Goal: Information Seeking & Learning: Understand process/instructions

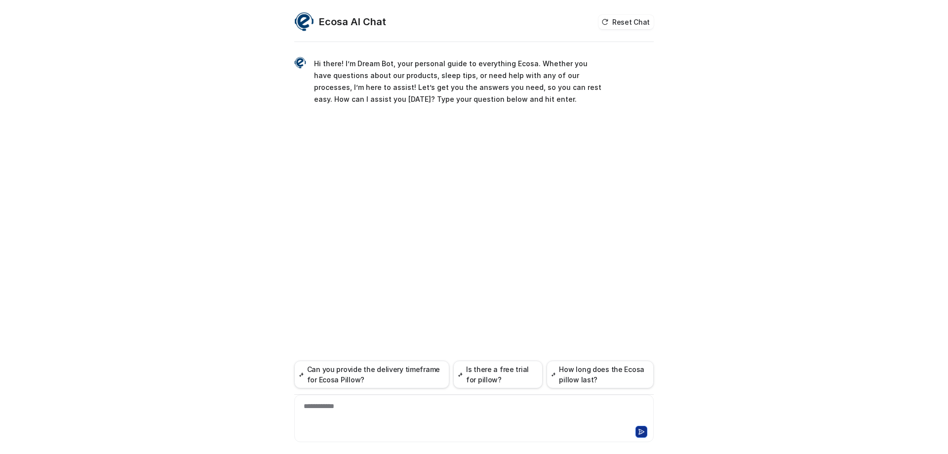
click at [341, 400] on div "**********" at bounding box center [473, 417] width 359 height 47
drag, startPoint x: 341, startPoint y: 400, endPoint x: 332, endPoint y: 414, distance: 16.8
click at [332, 414] on div at bounding box center [474, 412] width 354 height 23
paste div
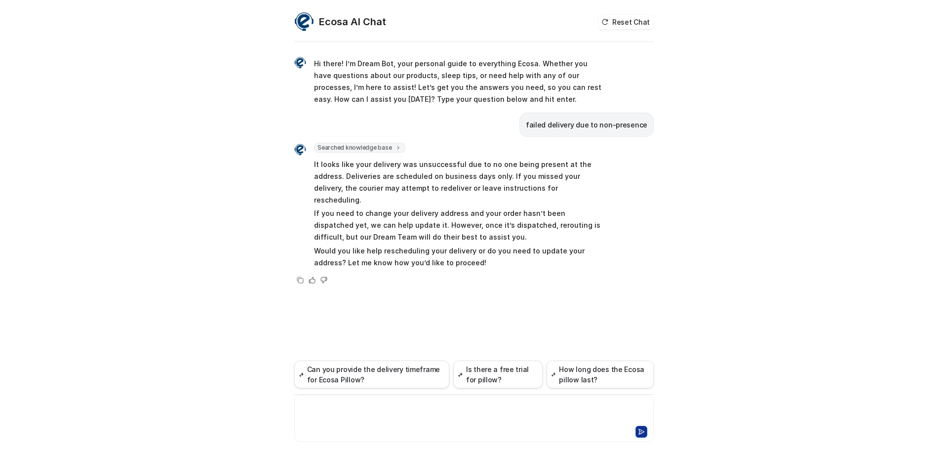
click at [429, 419] on div at bounding box center [474, 412] width 354 height 23
click at [353, 411] on div at bounding box center [474, 412] width 354 height 23
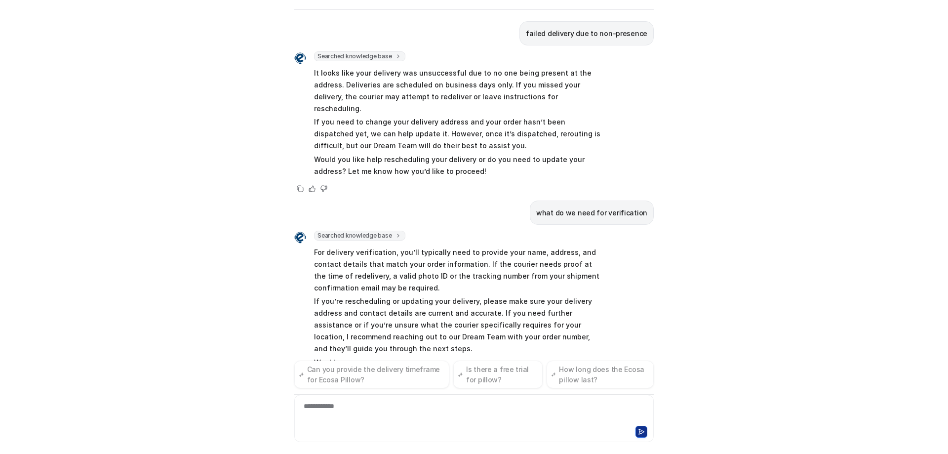
scroll to position [84, 0]
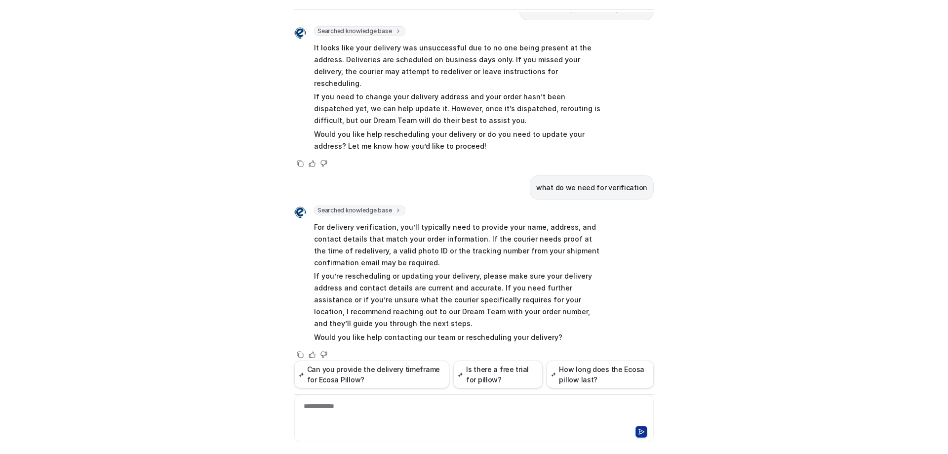
click at [358, 415] on div "**********" at bounding box center [474, 412] width 354 height 23
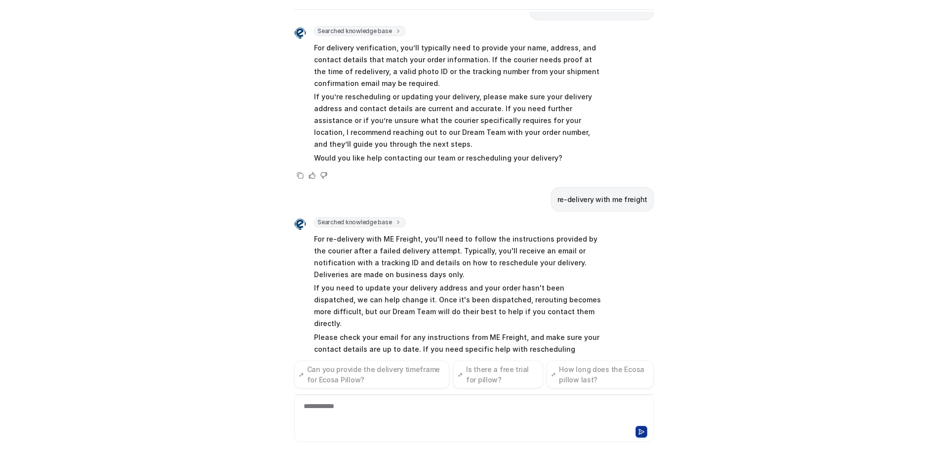
scroll to position [275, 0]
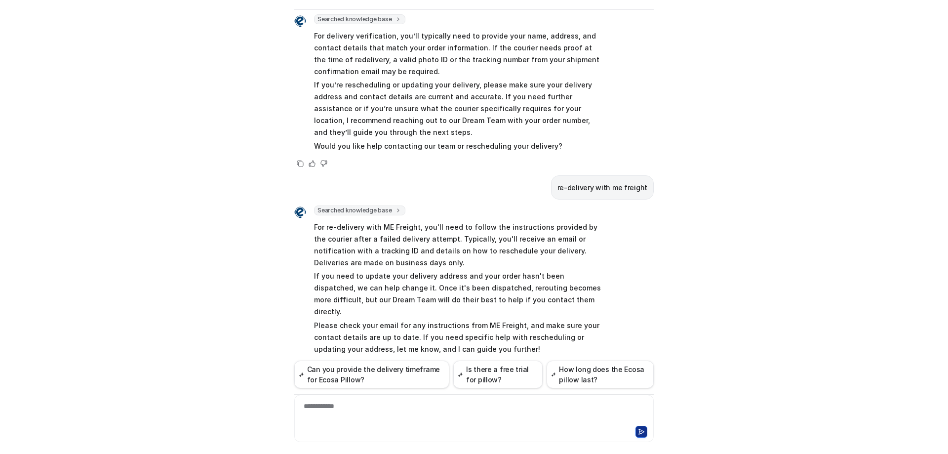
click at [379, 205] on span "Searched knowledge base" at bounding box center [359, 210] width 91 height 10
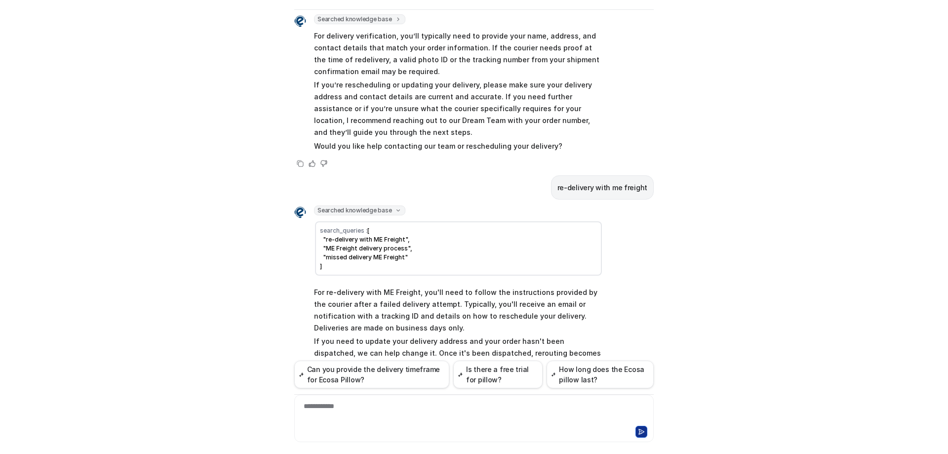
click at [402, 186] on div "re-delivery with me freight" at bounding box center [473, 187] width 359 height 24
click at [394, 207] on icon at bounding box center [397, 210] width 7 height 7
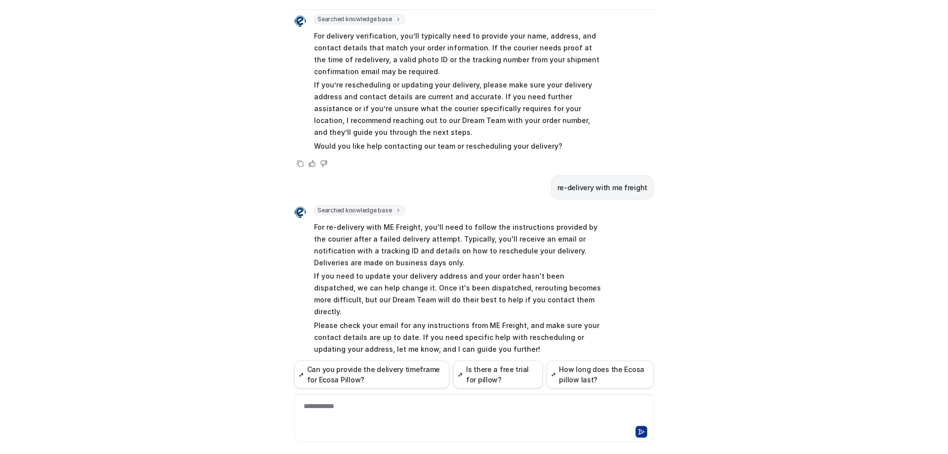
click at [354, 205] on span "Searched knowledge base" at bounding box center [359, 210] width 91 height 10
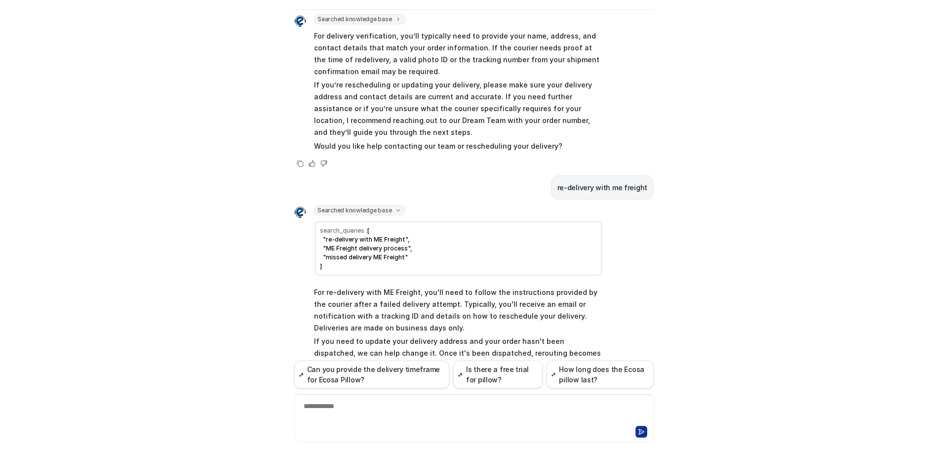
click at [394, 207] on icon at bounding box center [397, 210] width 7 height 7
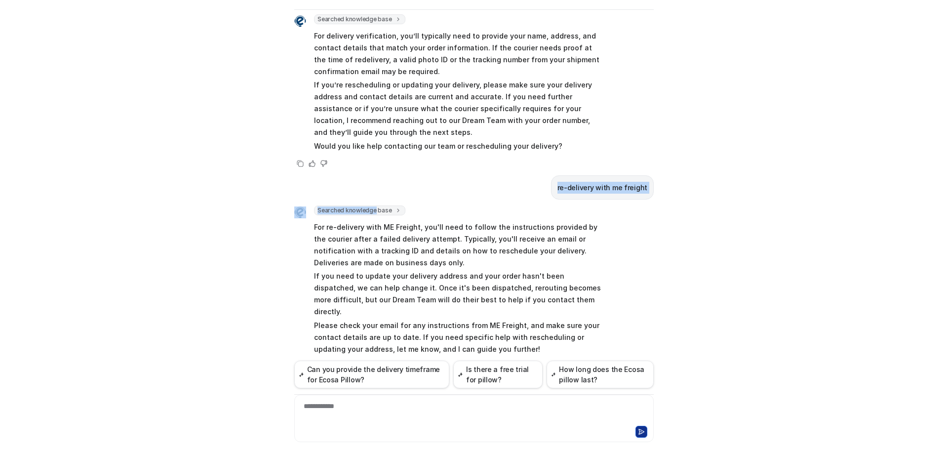
drag, startPoint x: 370, startPoint y: 195, endPoint x: 417, endPoint y: 174, distance: 51.5
click at [417, 174] on div "Hi there! I’m Dream Bot, your personal guide to everything Ecosa. Whether you h…" at bounding box center [473, 186] width 359 height 349
click at [417, 175] on div "re-delivery with me freight" at bounding box center [473, 187] width 359 height 24
click at [395, 207] on icon at bounding box center [398, 210] width 7 height 7
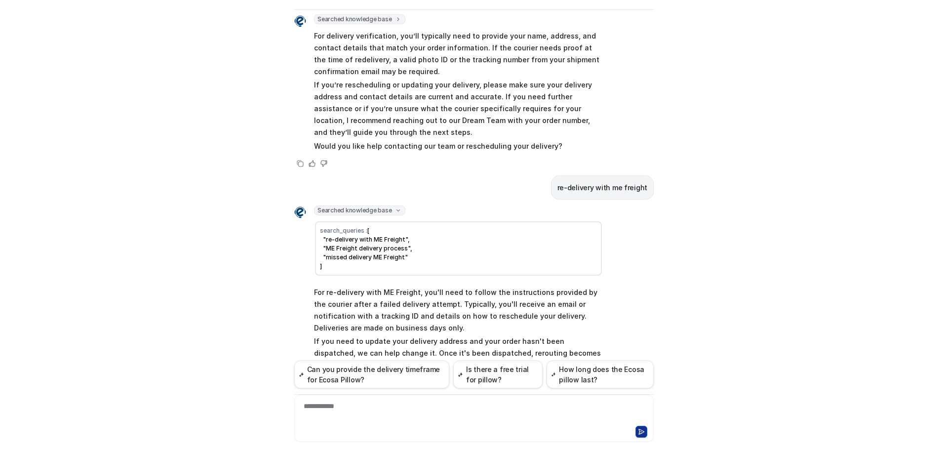
click at [394, 207] on icon at bounding box center [397, 210] width 7 height 7
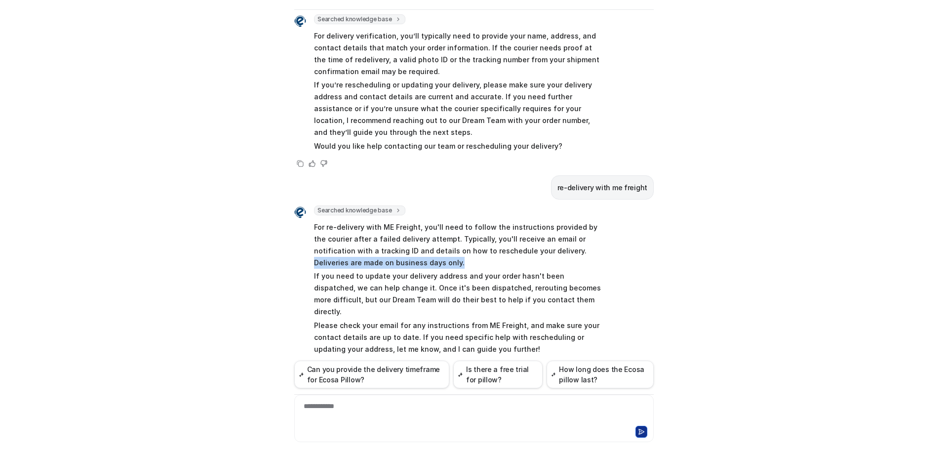
drag, startPoint x: 528, startPoint y: 239, endPoint x: 540, endPoint y: 246, distance: 13.6
click at [540, 246] on p "For re-delivery with ME Freight, you'll need to follow the instructions provide…" at bounding box center [458, 244] width 289 height 47
copy p "Deliveries are made on business days only."
click at [381, 360] on div "Copy Helpful Not helpful" at bounding box center [448, 366] width 309 height 12
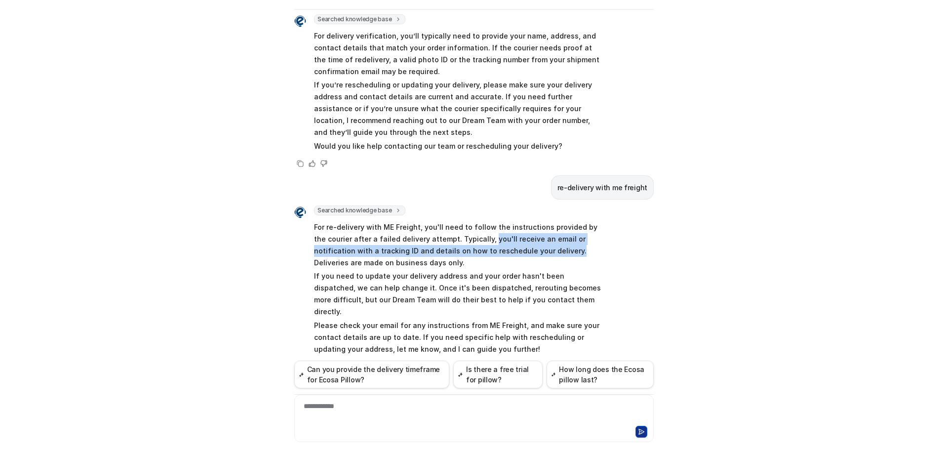
drag, startPoint x: 469, startPoint y: 226, endPoint x: 525, endPoint y: 243, distance: 58.1
click at [525, 243] on p "For re-delivery with ME Freight, you'll need to follow the instructions provide…" at bounding box center [458, 244] width 289 height 47
copy p "you'll receive an email or notification with a tracking ID and details on how t…"
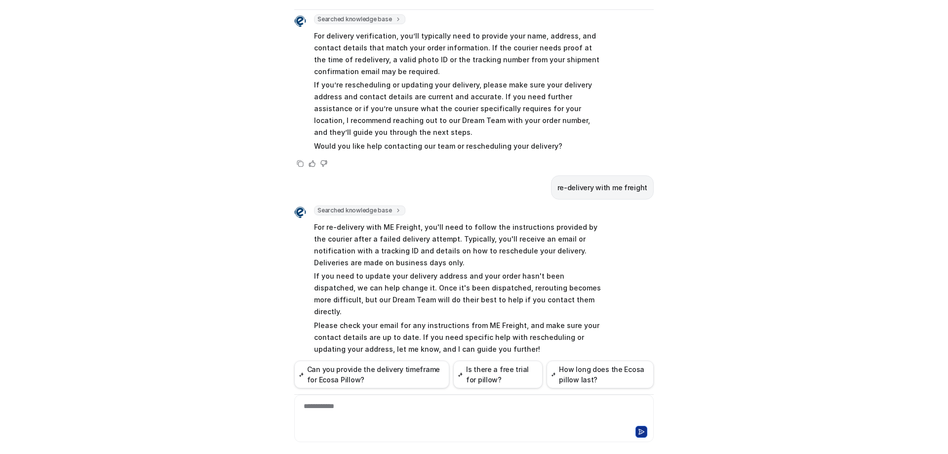
click at [538, 256] on p "For re-delivery with ME Freight, you'll need to follow the instructions provide…" at bounding box center [458, 244] width 289 height 47
click at [374, 414] on div at bounding box center [474, 412] width 354 height 23
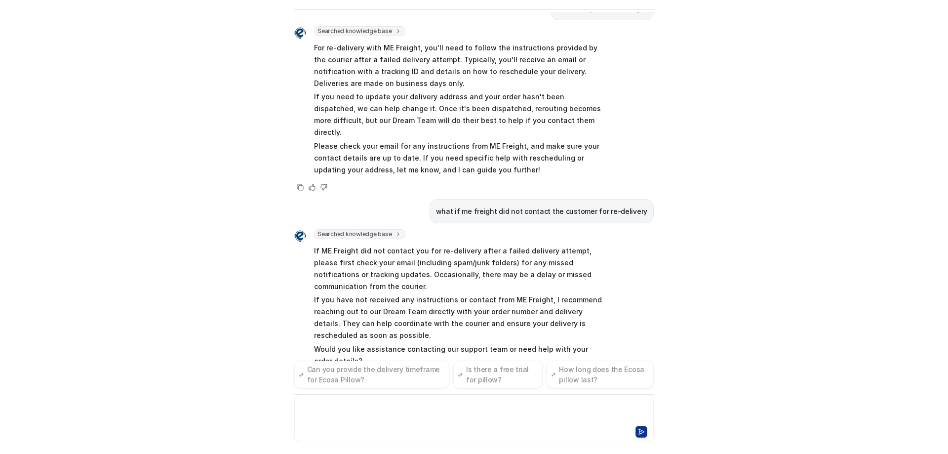
scroll to position [466, 0]
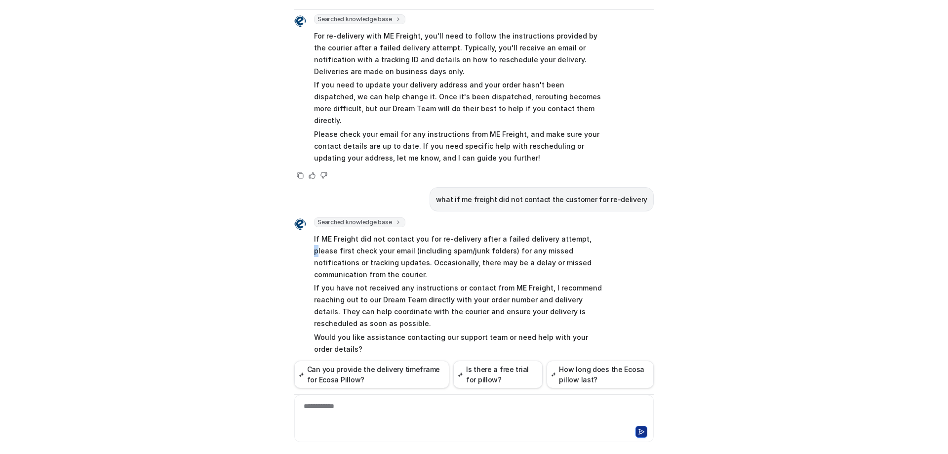
drag, startPoint x: 570, startPoint y: 215, endPoint x: 574, endPoint y: 220, distance: 6.7
click at [574, 233] on p "If ME Freight did not contact you for re-delivery after a failed delivery attem…" at bounding box center [458, 256] width 289 height 47
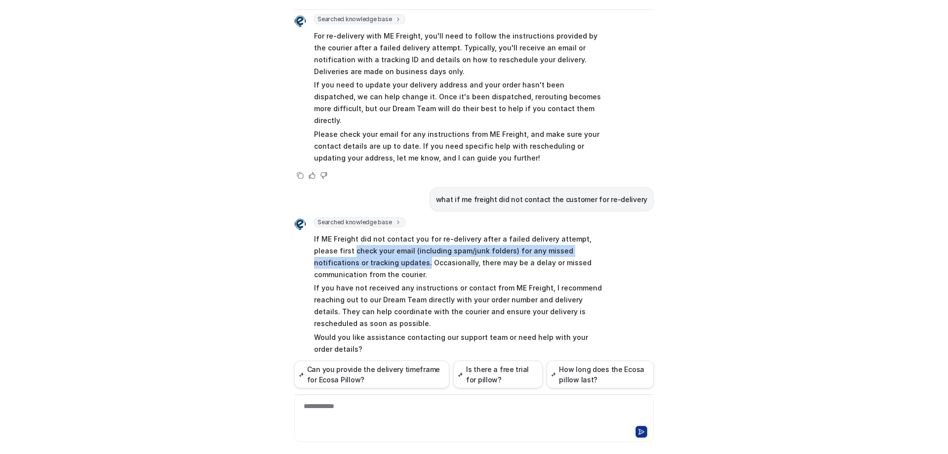
drag, startPoint x: 325, startPoint y: 227, endPoint x: 367, endPoint y: 236, distance: 43.1
click at [367, 236] on p "If ME Freight did not contact you for re-delivery after a failed delivery attem…" at bounding box center [458, 256] width 289 height 47
copy p "check your email (including spam/junk folders) for any missed notifications or …"
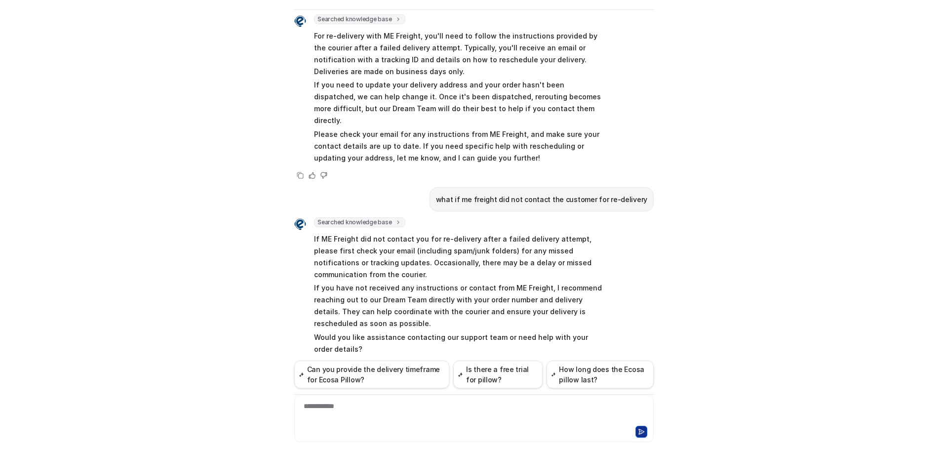
click at [406, 235] on p "If ME Freight did not contact you for re-delivery after a failed delivery attem…" at bounding box center [458, 256] width 289 height 47
click at [353, 402] on div at bounding box center [474, 412] width 354 height 23
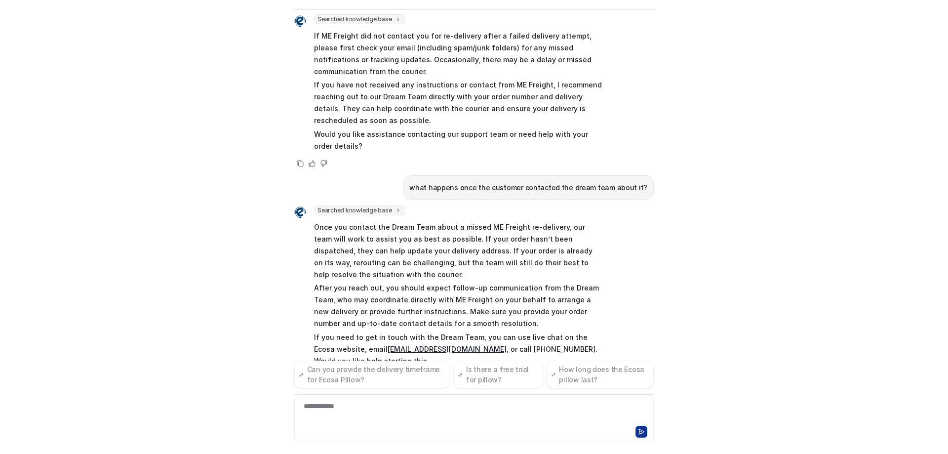
scroll to position [681, 0]
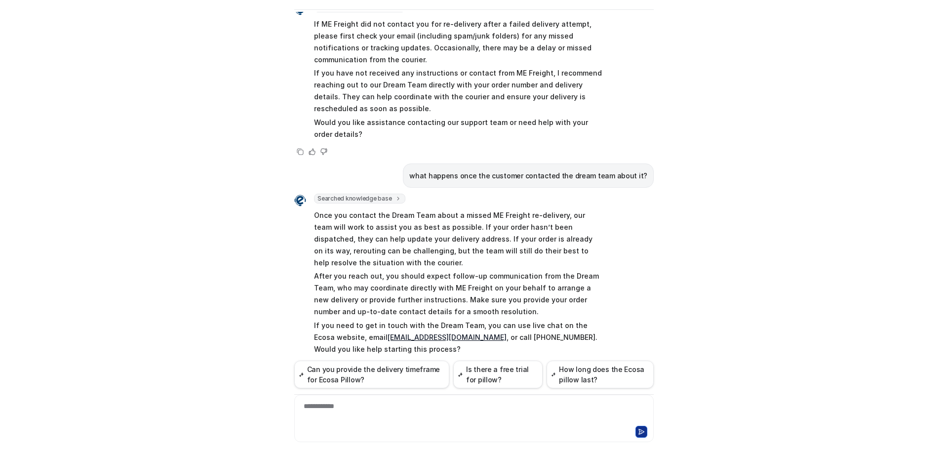
click at [439, 209] on p "Once you contact the Dream Team about a missed ME Freight re-delivery, our team…" at bounding box center [458, 238] width 289 height 59
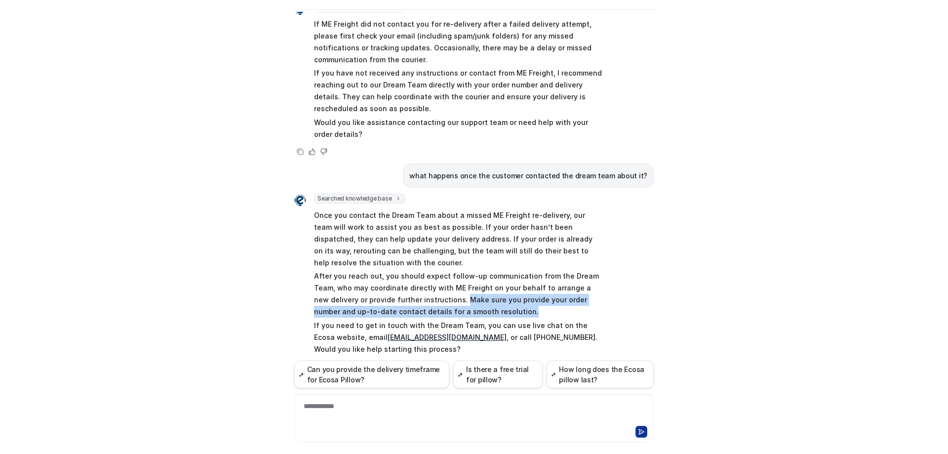
drag, startPoint x: 416, startPoint y: 274, endPoint x: 457, endPoint y: 287, distance: 43.3
click at [457, 287] on p "After you reach out, you should expect follow-up communication from the Dream T…" at bounding box center [458, 293] width 289 height 47
copy p "Make sure you provide your order number and up-to-date contact details for a sm…"
click at [459, 292] on p "After you reach out, you should expect follow-up communication from the Dream T…" at bounding box center [458, 293] width 289 height 47
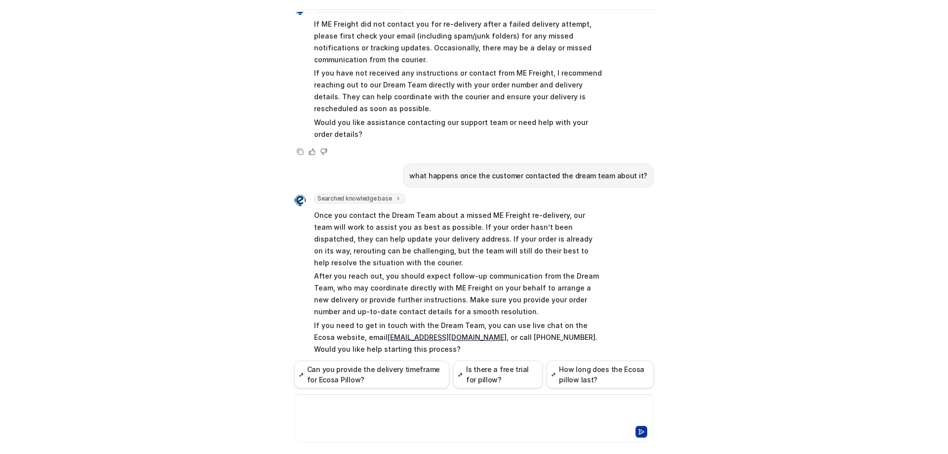
click at [423, 411] on div at bounding box center [474, 412] width 354 height 23
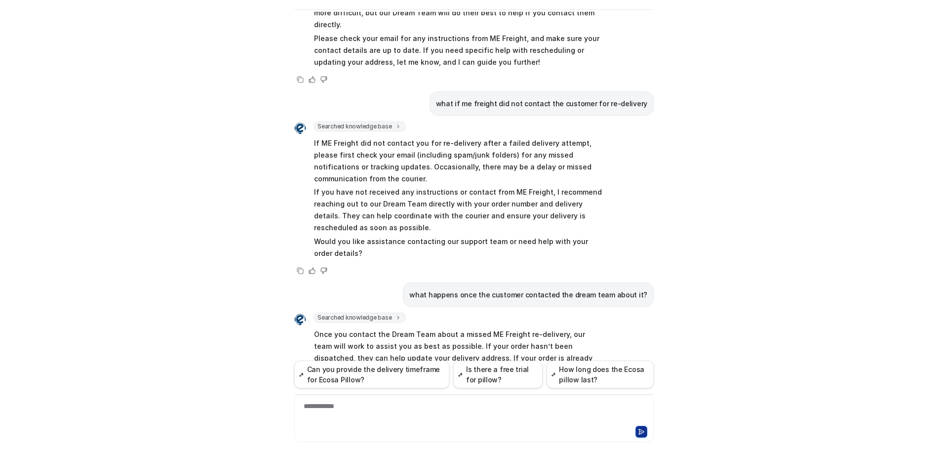
scroll to position [858, 0]
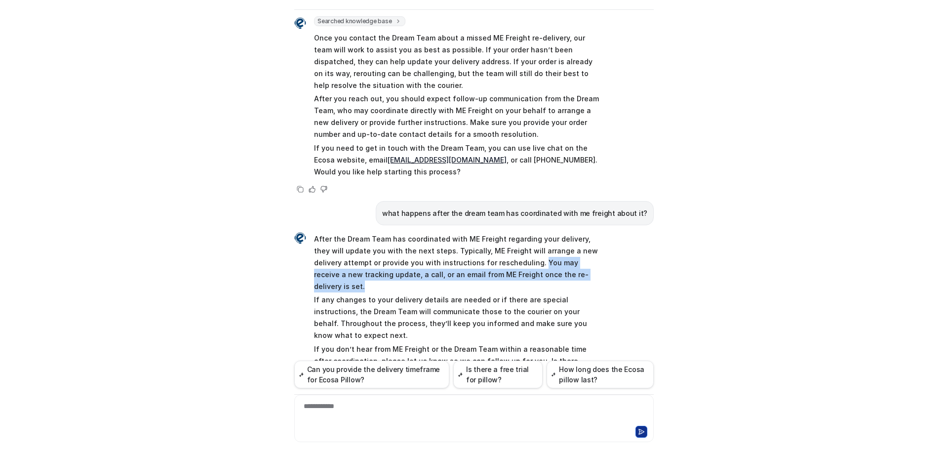
drag, startPoint x: 501, startPoint y: 238, endPoint x: 571, endPoint y: 251, distance: 70.7
click at [571, 251] on p "After the Dream Team has coordinated with ME Freight regarding your delivery, t…" at bounding box center [458, 262] width 289 height 59
copy p "You may receive a new tracking update, a call, or an email from ME Freight once…"
click at [583, 241] on p "After the Dream Team has coordinated with ME Freight regarding your delivery, t…" at bounding box center [458, 262] width 289 height 59
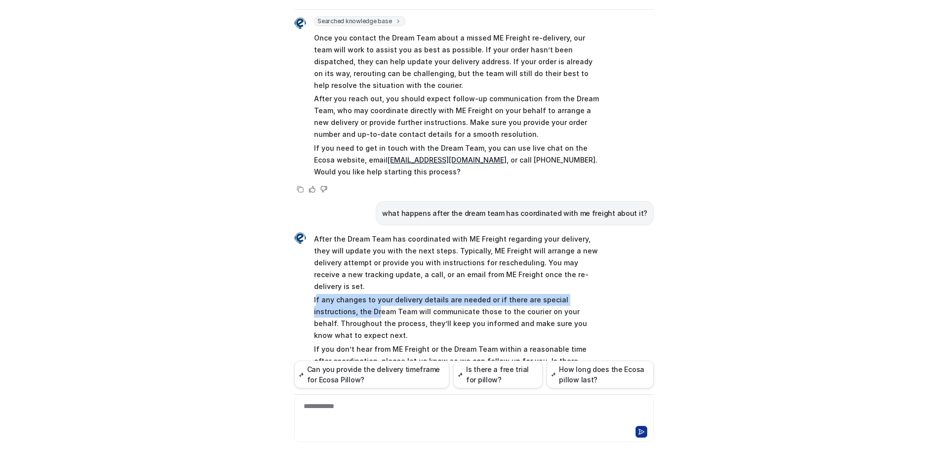
drag, startPoint x: 311, startPoint y: 263, endPoint x: 329, endPoint y: 278, distance: 23.1
click at [330, 294] on p "If any changes to your delivery details are needed or if there are special inst…" at bounding box center [458, 317] width 289 height 47
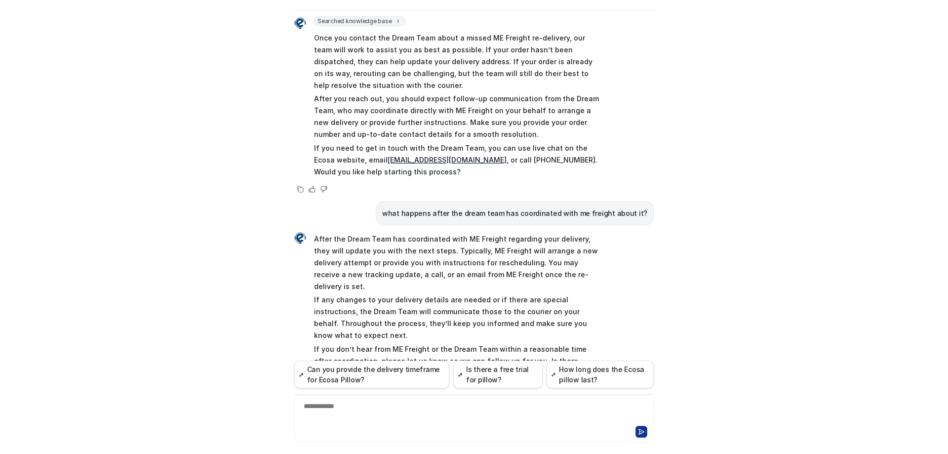
click at [309, 263] on div "After the Dream Team has coordinated with ME Freight regarding your delivery, t…" at bounding box center [448, 305] width 309 height 149
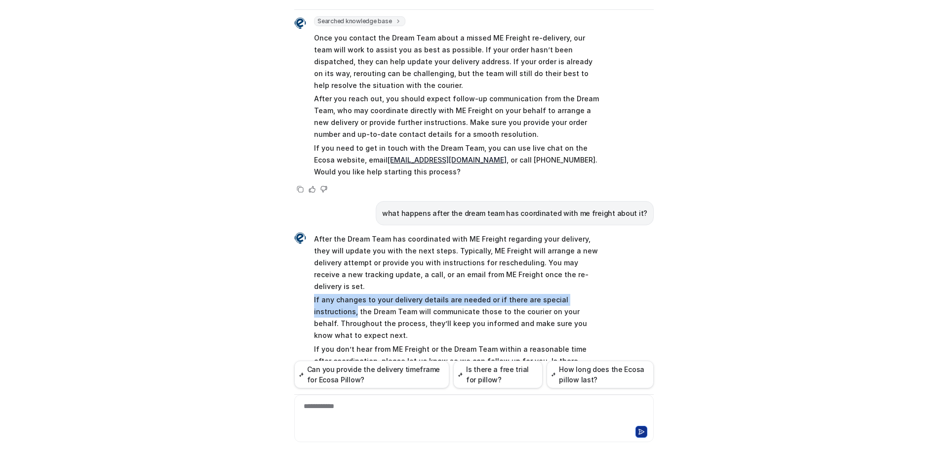
drag, startPoint x: 311, startPoint y: 262, endPoint x: 608, endPoint y: 260, distance: 296.7
click at [608, 260] on div "After the Dream Team has coordinated with ME Freight regarding your delivery, t…" at bounding box center [473, 313] width 359 height 165
copy p "If any changes to your delivery details are needed or if there are special inst…"
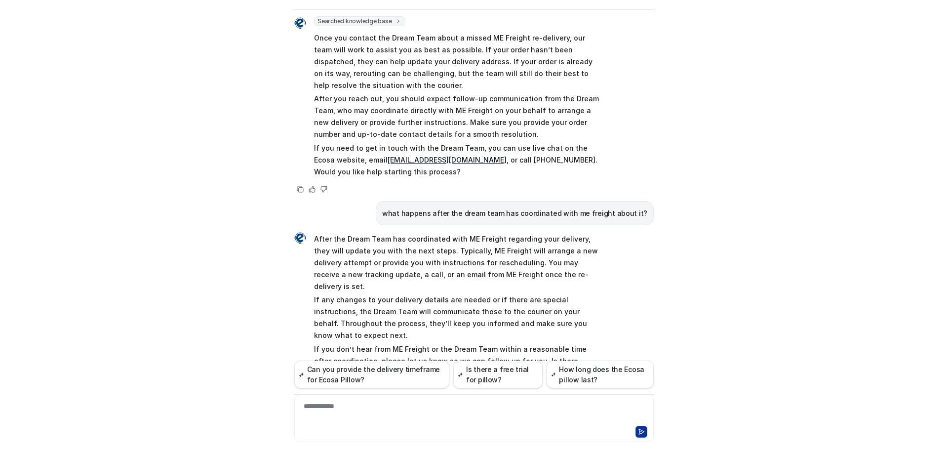
click at [406, 404] on div "**********" at bounding box center [474, 412] width 354 height 23
click at [431, 411] on div "**********" at bounding box center [474, 412] width 354 height 23
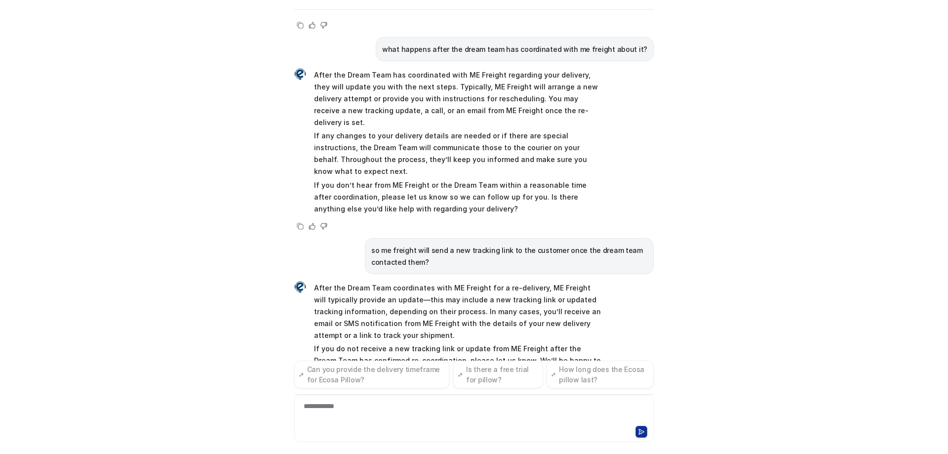
scroll to position [1036, 0]
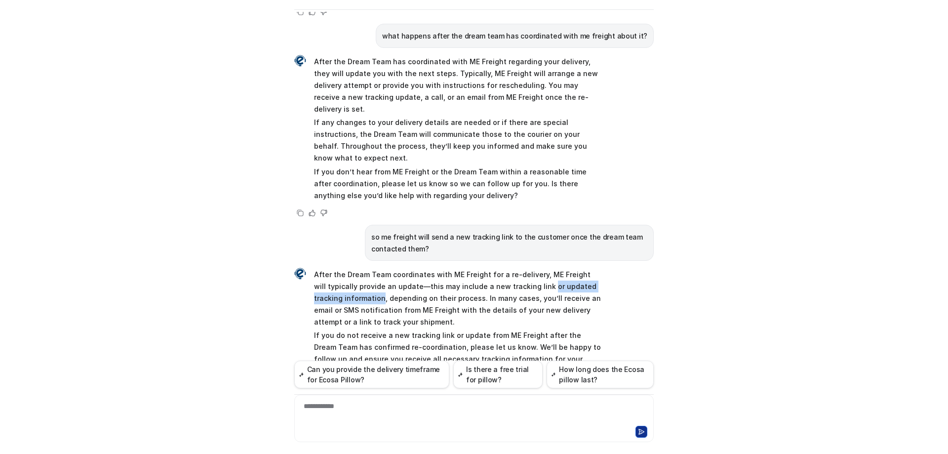
drag, startPoint x: 527, startPoint y: 238, endPoint x: 348, endPoint y: 253, distance: 179.8
click at [348, 269] on p "After the Dream Team coordinates with ME Freight for a re-delivery, ME Freight …" at bounding box center [458, 298] width 289 height 59
copy p "or updated tracking information"
click at [430, 269] on p "After the Dream Team coordinates with ME Freight for a re-delivery, ME Freight …" at bounding box center [458, 298] width 289 height 59
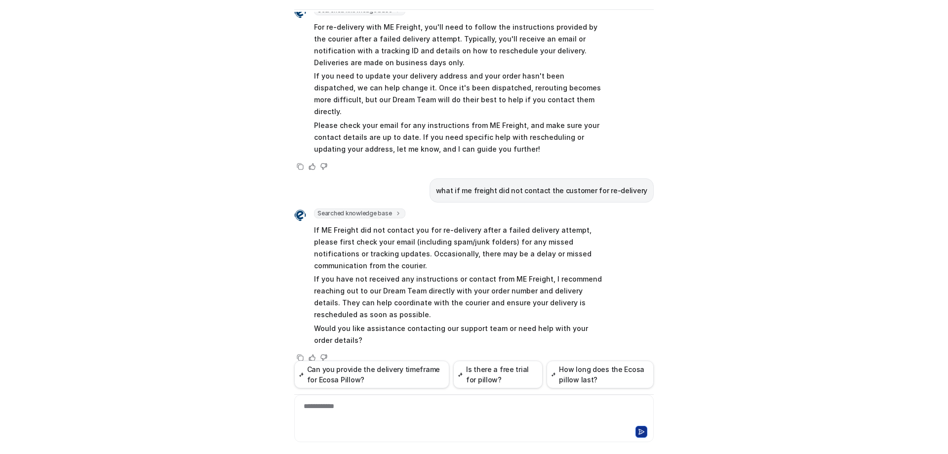
scroll to position [493, 0]
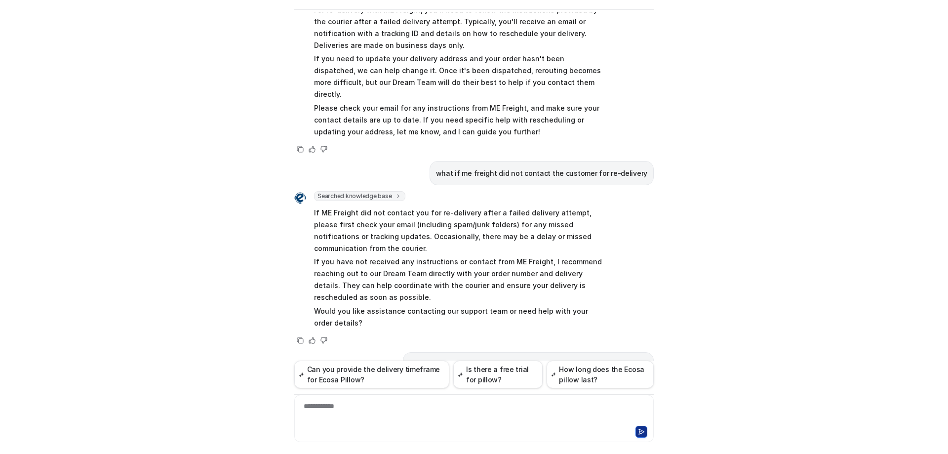
click at [455, 415] on div "**********" at bounding box center [474, 412] width 354 height 23
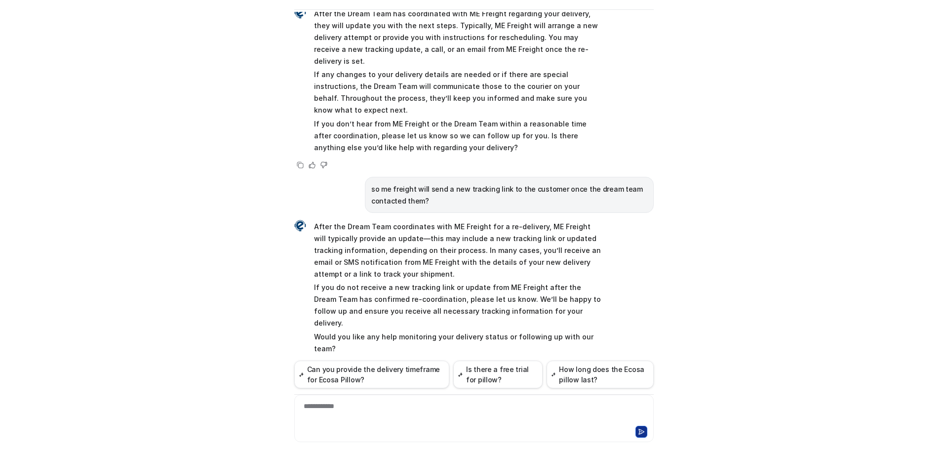
scroll to position [1100, 0]
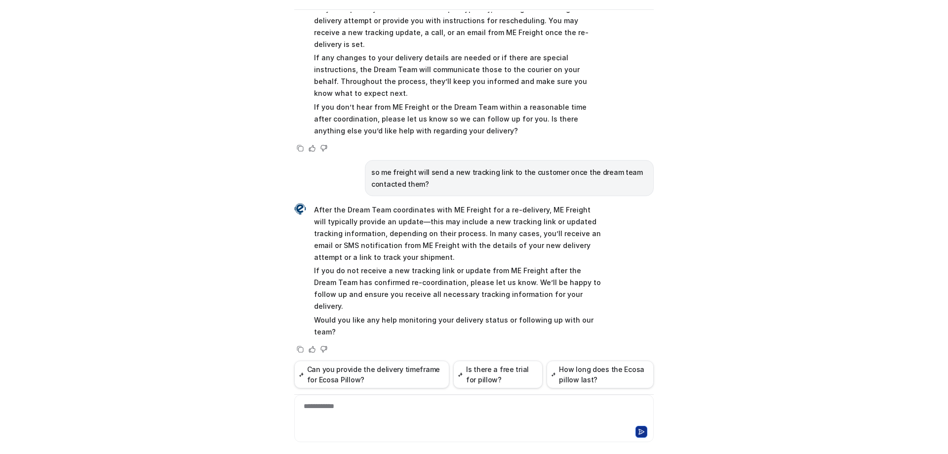
drag, startPoint x: 543, startPoint y: 305, endPoint x: 652, endPoint y: 309, distance: 109.7
click at [652, 309] on div "Ecosa AI Chat Reset Chat Hi there! I’m Dream Bot, your personal guide to everyt…" at bounding box center [473, 201] width 375 height 442
copy p "what to do about out of stock item"
click at [413, 411] on div at bounding box center [474, 412] width 354 height 23
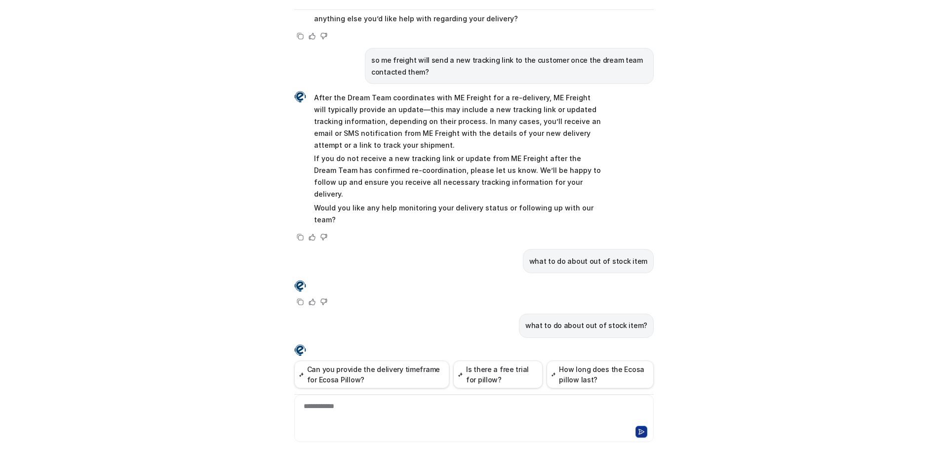
scroll to position [1229, 0]
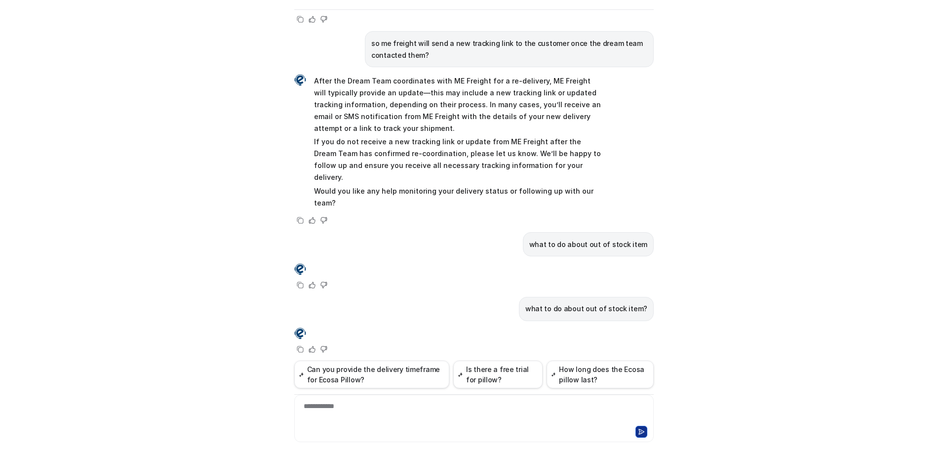
click at [386, 399] on div "**********" at bounding box center [473, 417] width 359 height 47
click at [422, 398] on div "**********" at bounding box center [473, 417] width 359 height 47
click at [432, 410] on div "**********" at bounding box center [474, 412] width 354 height 23
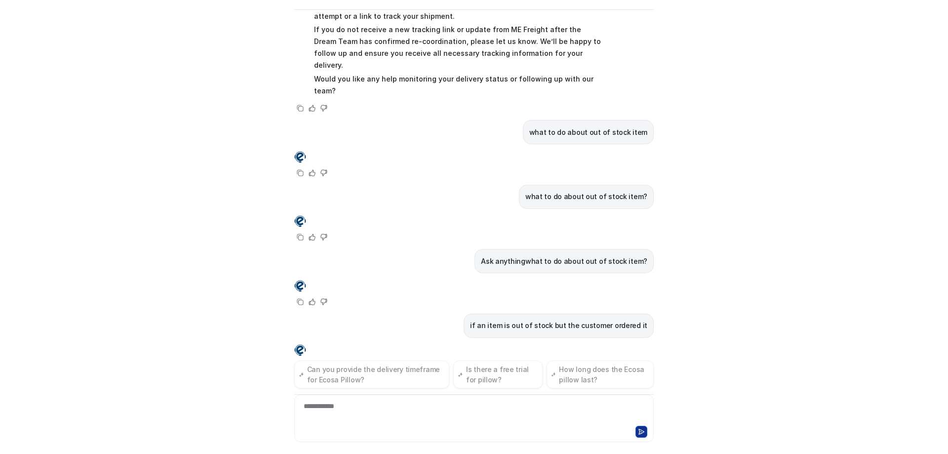
scroll to position [1358, 0]
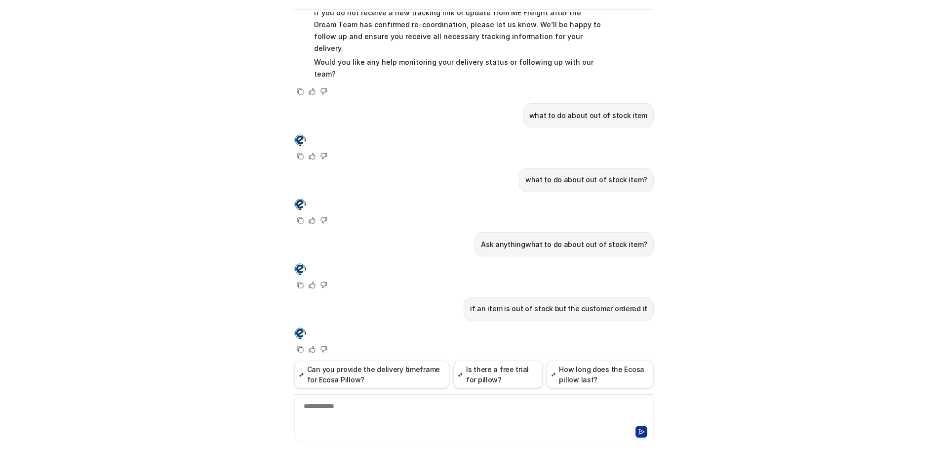
click at [381, 407] on div "**********" at bounding box center [474, 412] width 354 height 23
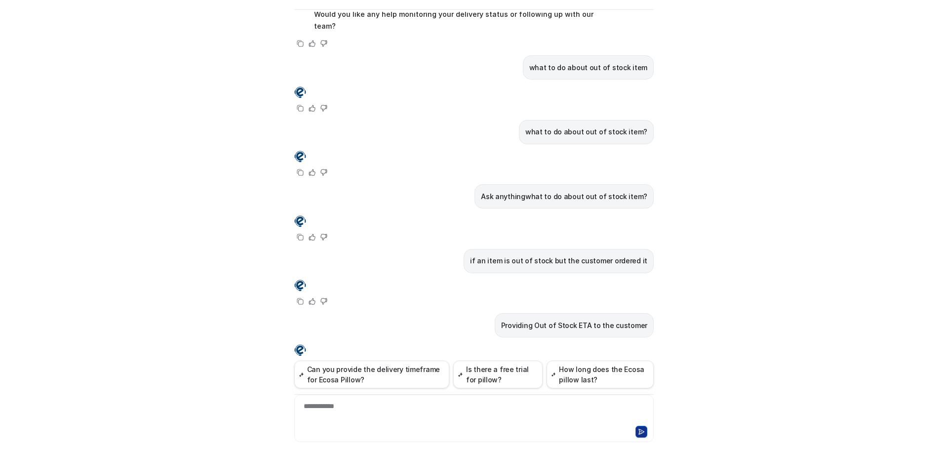
scroll to position [1422, 0]
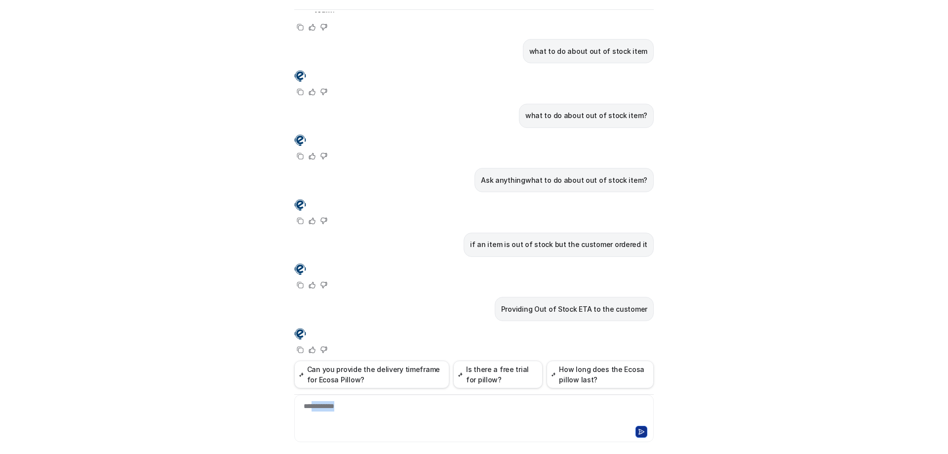
drag, startPoint x: 439, startPoint y: 410, endPoint x: 311, endPoint y: 401, distance: 129.1
click at [311, 401] on div "**********" at bounding box center [474, 412] width 354 height 23
click at [339, 410] on div "**********" at bounding box center [474, 412] width 354 height 23
drag, startPoint x: 355, startPoint y: 406, endPoint x: 265, endPoint y: 401, distance: 91.0
click at [265, 401] on div "Ecosa AI Chat Reset Chat Hi there! I’m Dream Bot, your personal guide to everyt…" at bounding box center [474, 227] width 948 height 454
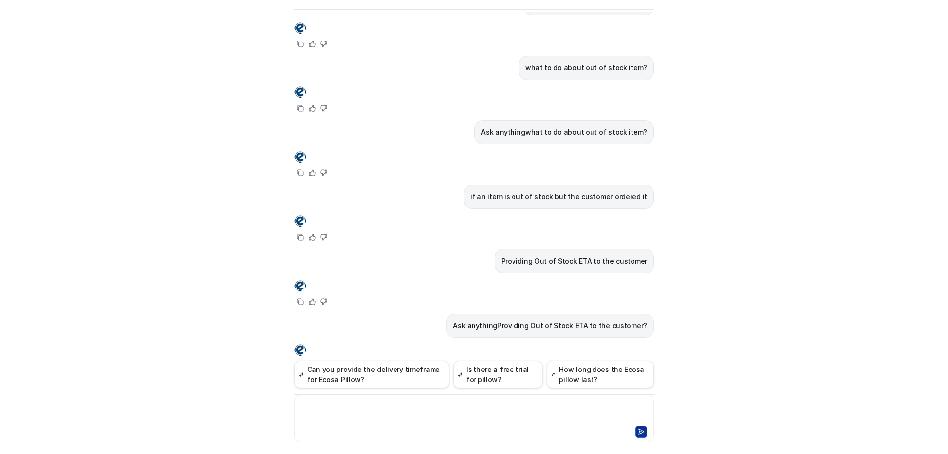
scroll to position [1487, 0]
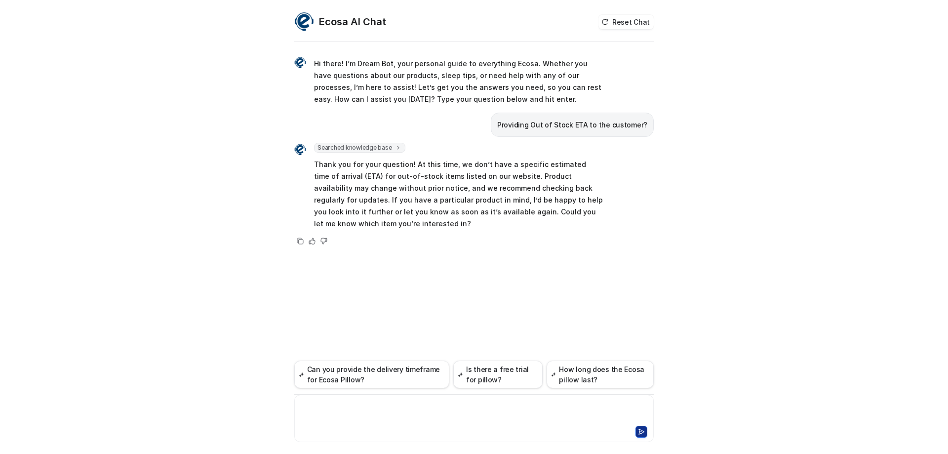
click at [424, 391] on div "Can you provide the delivery timeframe for Ecosa Pillow? Is there a free trial …" at bounding box center [473, 400] width 359 height 81
click at [430, 403] on div "**********" at bounding box center [474, 412] width 354 height 23
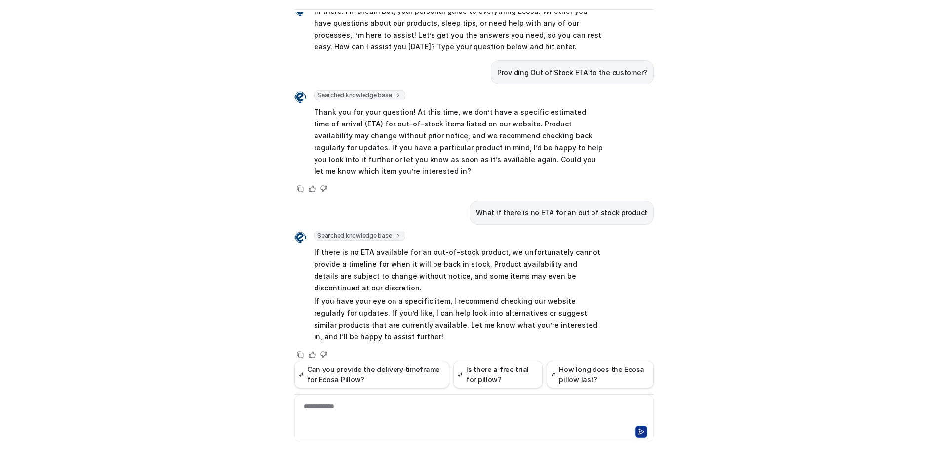
scroll to position [32, 0]
